Goal: Information Seeking & Learning: Learn about a topic

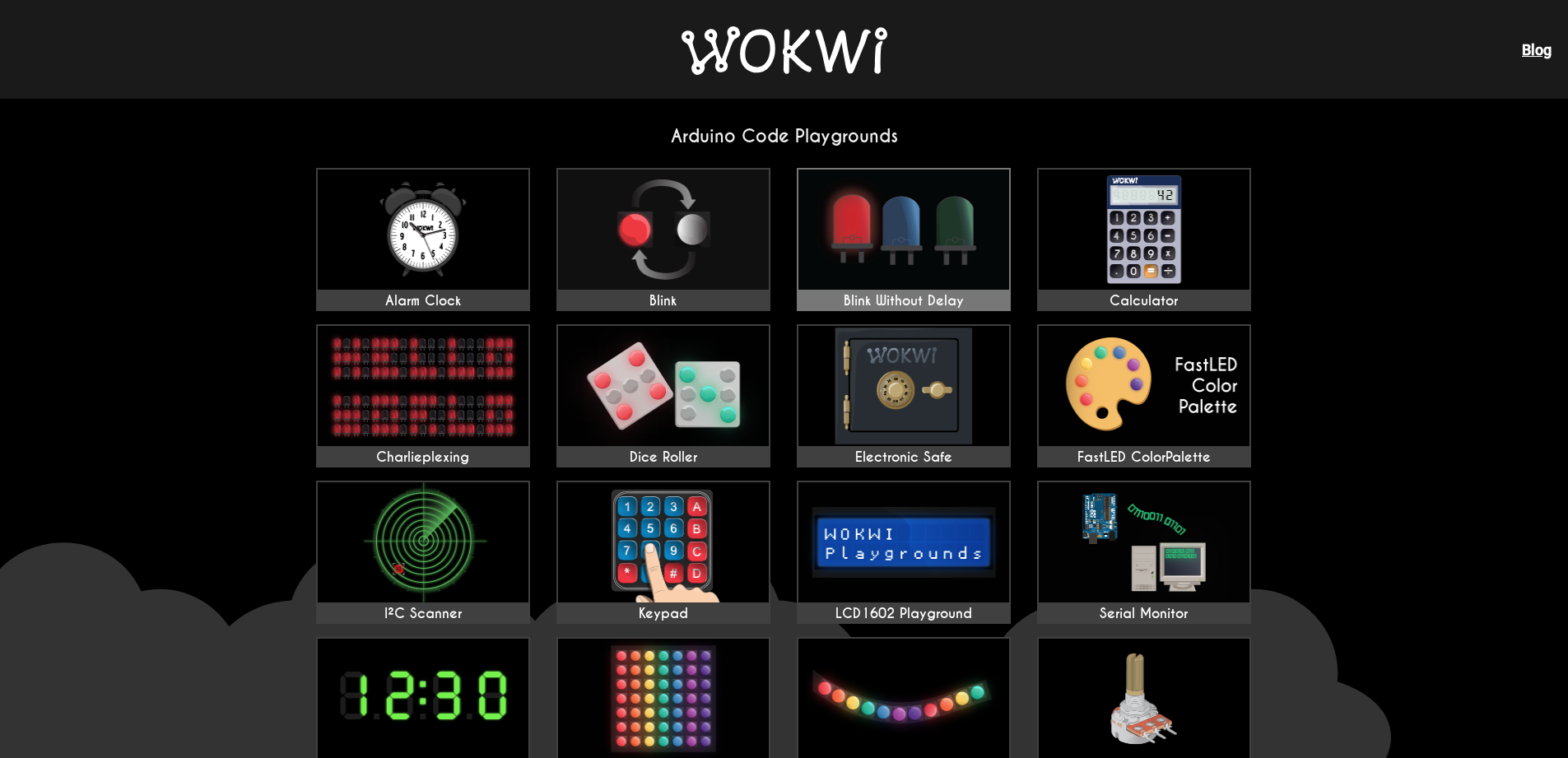
click at [895, 256] on img at bounding box center [904, 229] width 211 height 120
click at [893, 381] on img at bounding box center [904, 385] width 211 height 120
click at [697, 220] on img at bounding box center [664, 229] width 211 height 120
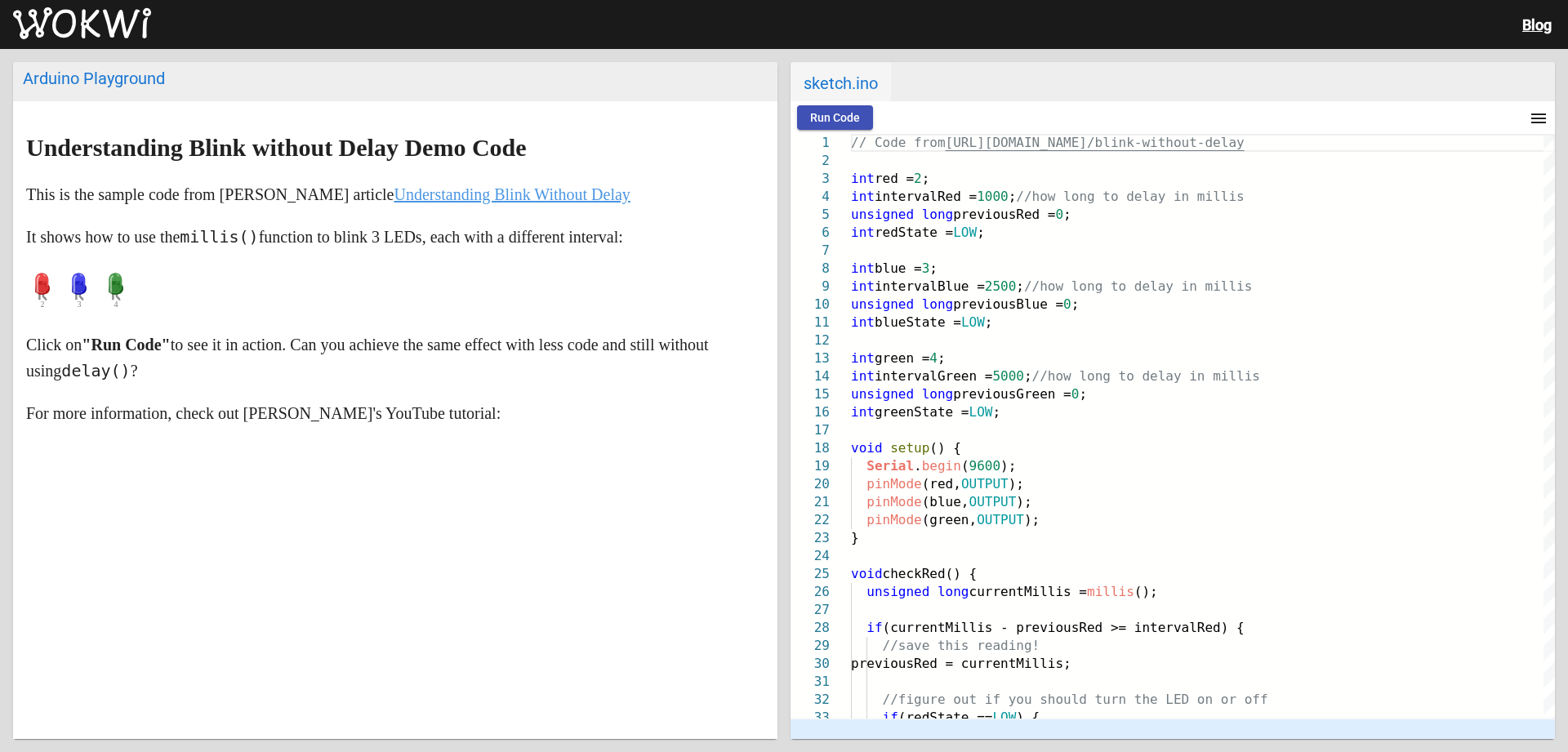
click at [42, 290] on icon at bounding box center [42, 284] width 14 height 22
click at [64, 287] on icon at bounding box center [79, 286] width 33 height 40
drag, startPoint x: 145, startPoint y: 306, endPoint x: 191, endPoint y: 311, distance: 46.3
click at [148, 308] on p at bounding box center [395, 291] width 738 height 49
click at [371, 328] on markdown "Understanding Blink without Delay Demo Code This is the sample code from Dan Ho…" at bounding box center [395, 419] width 738 height 569
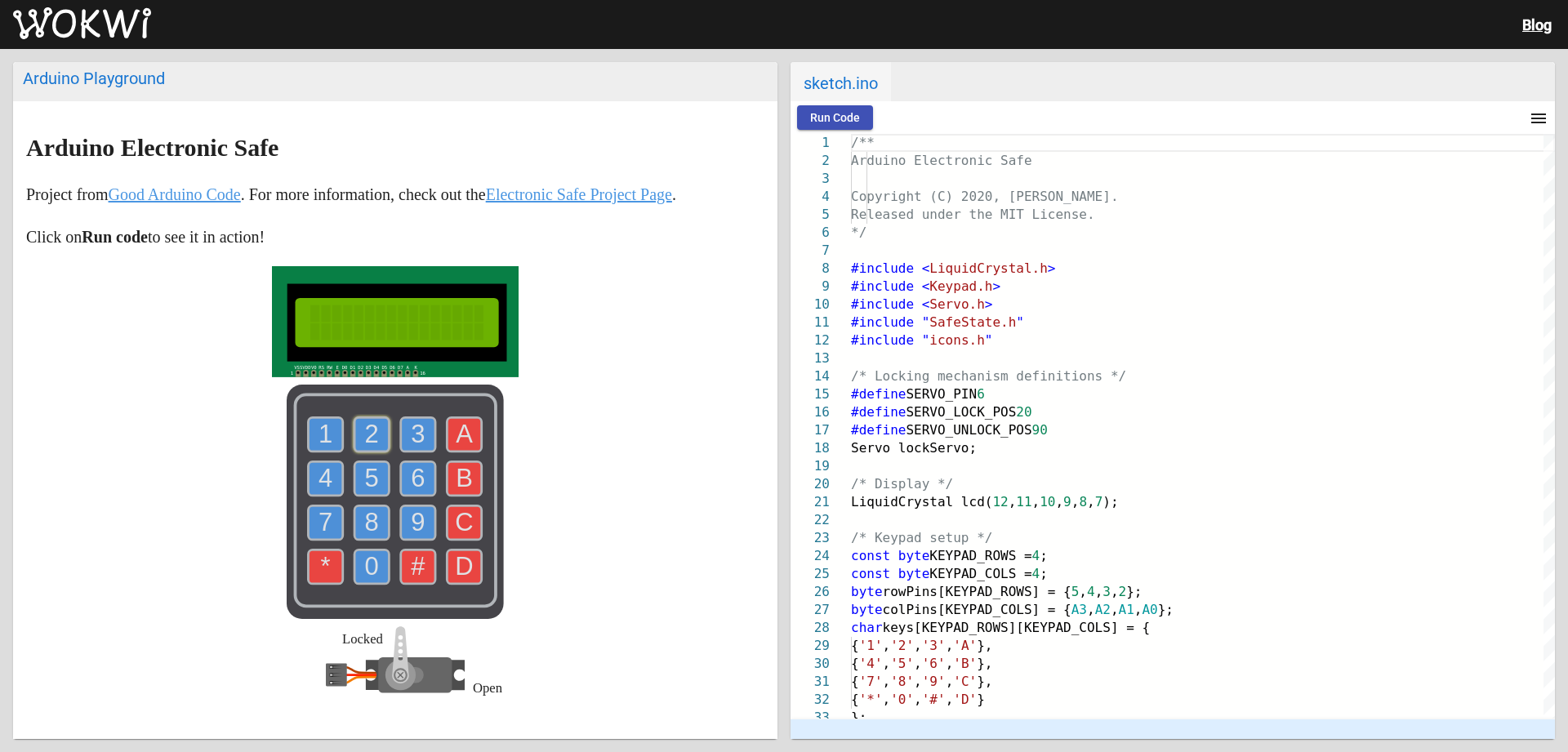
click at [373, 436] on text "2" at bounding box center [372, 434] width 14 height 29
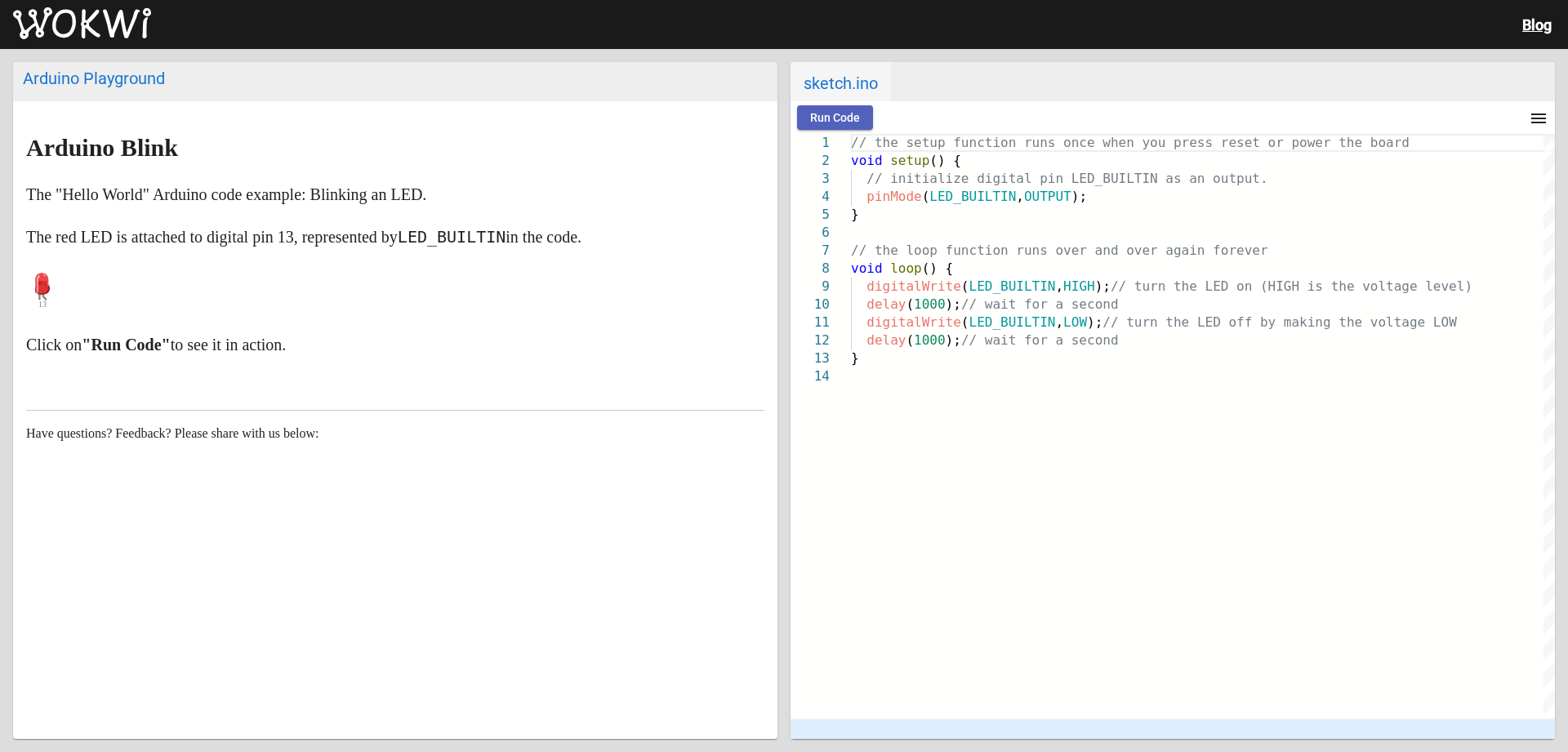
click at [845, 127] on button "Run Code" at bounding box center [835, 117] width 76 height 25
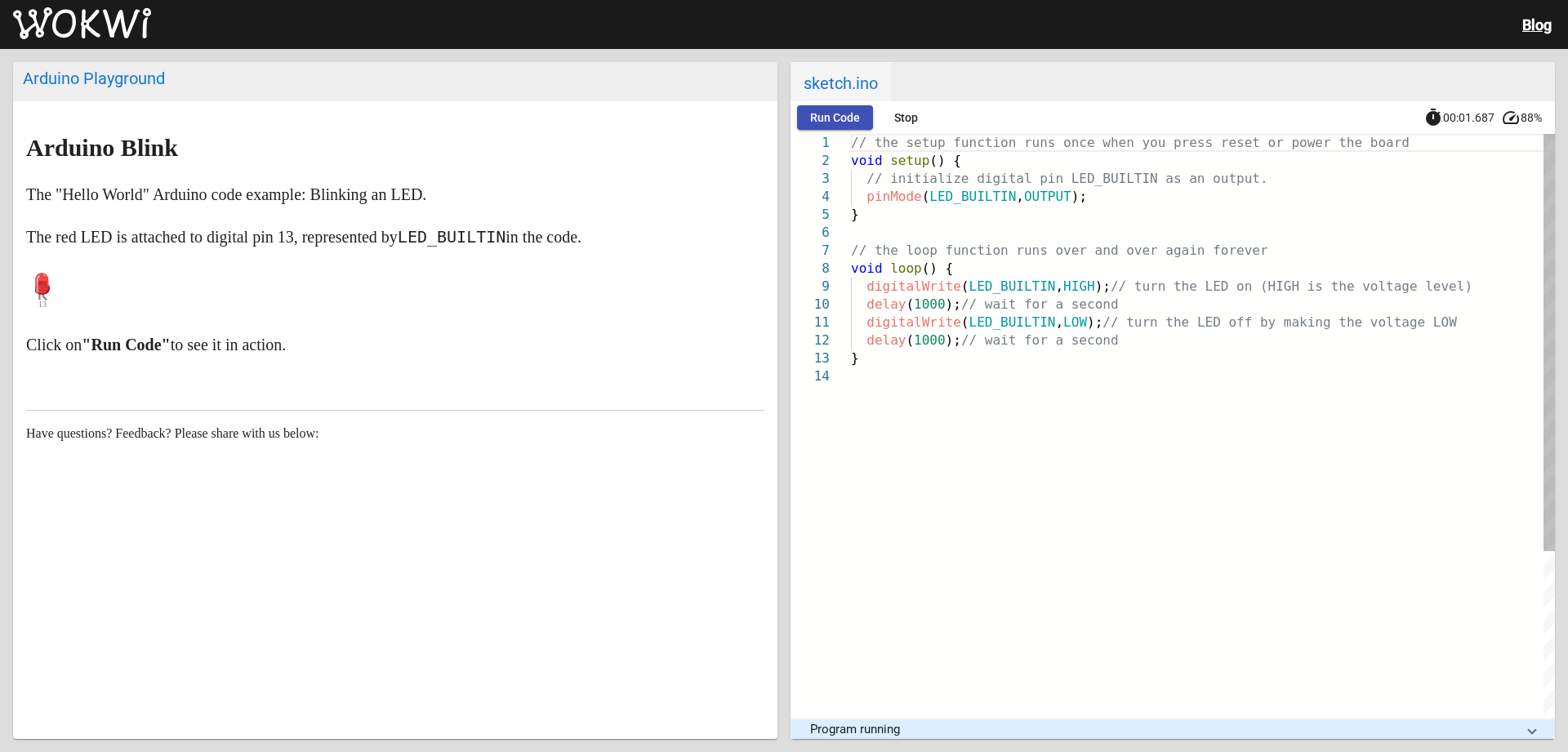
click at [912, 484] on div "// the setup function runs once when you press res et or power the board void s…" at bounding box center [1202, 543] width 704 height 818
drag, startPoint x: 899, startPoint y: 110, endPoint x: 862, endPoint y: 375, distance: 267.6
click at [862, 375] on wokwi-workbench "Run Code Stop timer 00:15.468 speed 82% 1 2 3 4 5 6 7 8 9 10 11 // the setup fu…" at bounding box center [1172, 420] width 764 height 638
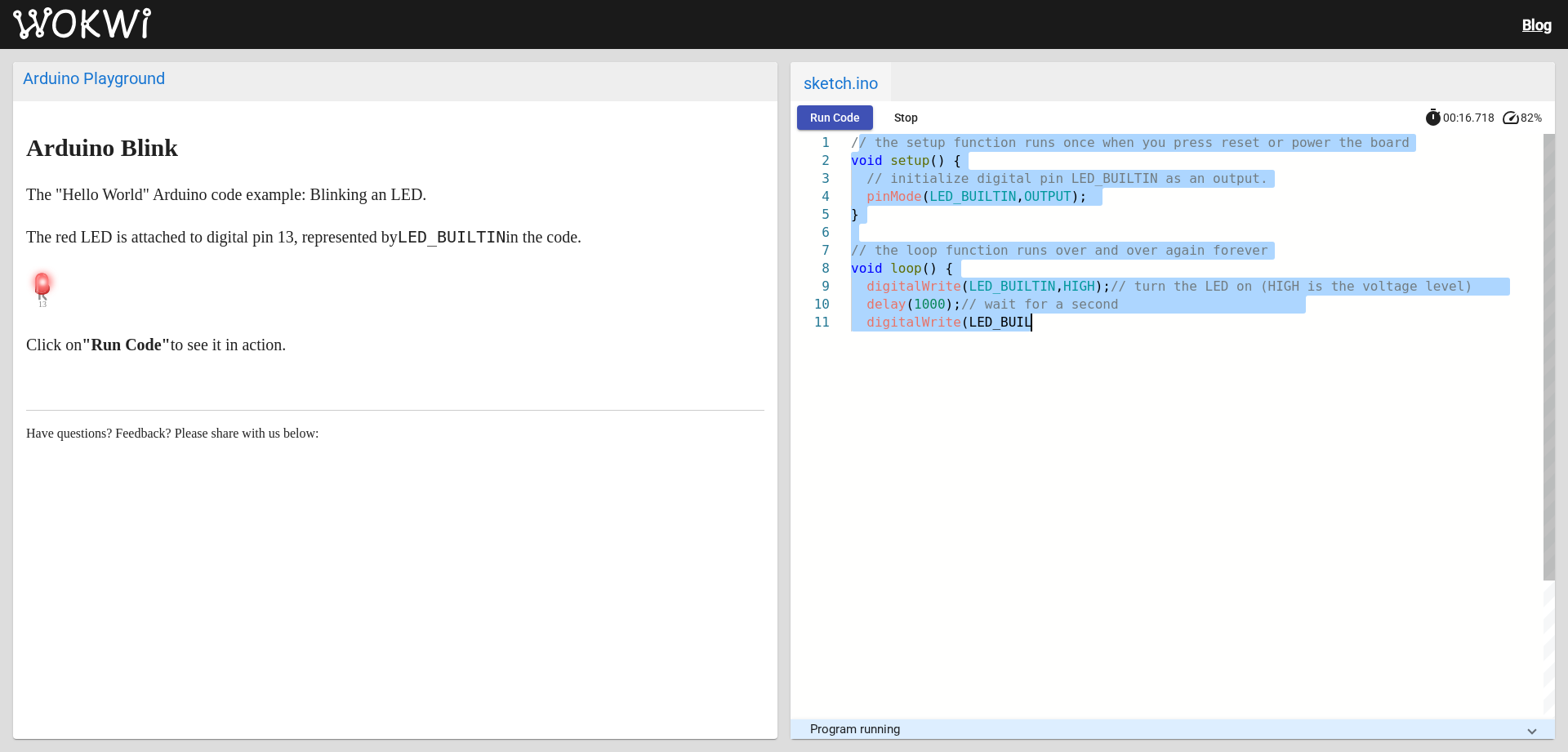
scroll to position [17, 178]
drag, startPoint x: 854, startPoint y: 144, endPoint x: 959, endPoint y: 368, distance: 247.4
click at [959, 368] on div "// the setup function runs once when you press res et or power the board void s…" at bounding box center [1202, 515] width 704 height 764
type textarea "/"
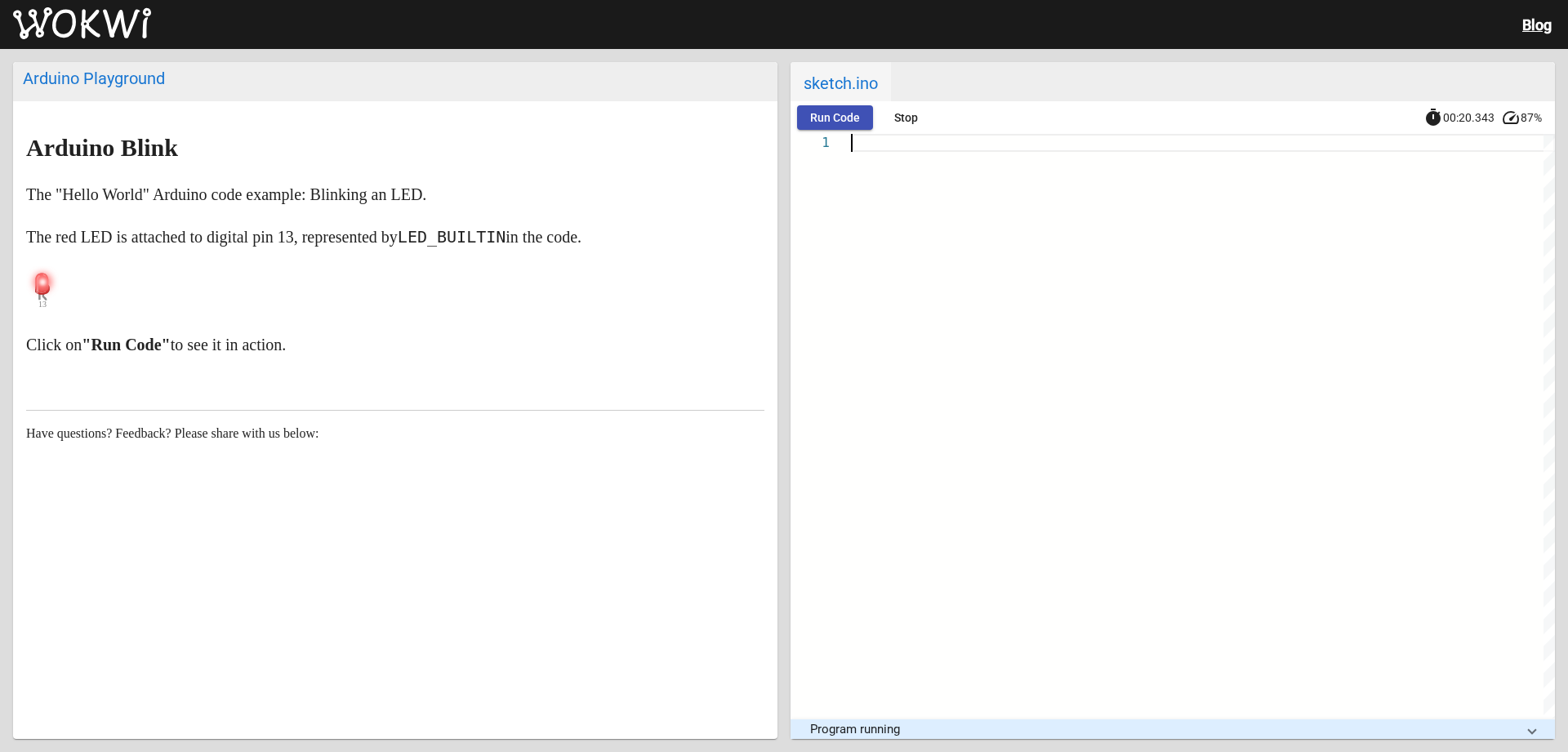
scroll to position [17, 0]
